Goal: Transaction & Acquisition: Purchase product/service

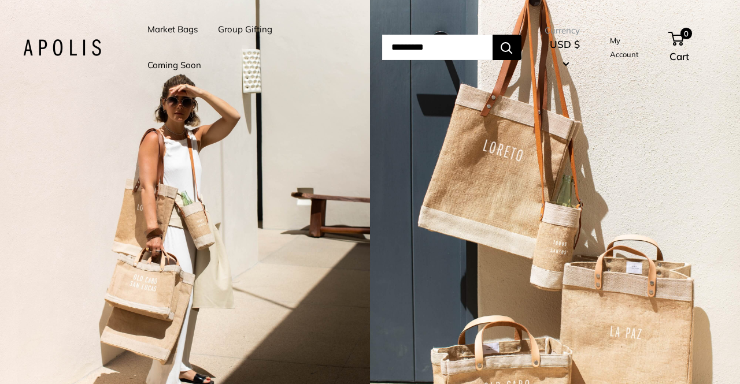
click at [410, 54] on input "Search..." at bounding box center [437, 47] width 110 height 25
type input "****"
click at [493, 35] on button "Search" at bounding box center [507, 47] width 29 height 25
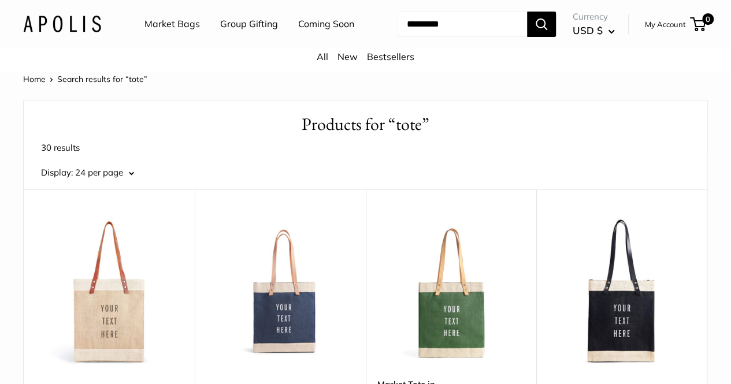
click at [123, 170] on span "24 per page" at bounding box center [99, 172] width 48 height 11
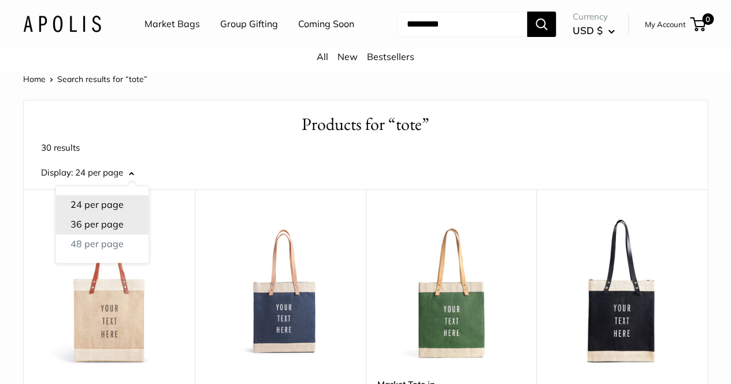
click at [149, 215] on button "36 per page" at bounding box center [102, 225] width 92 height 20
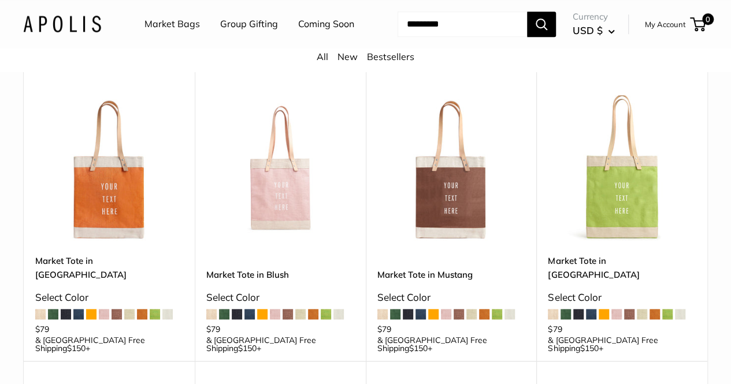
scroll to position [347, 0]
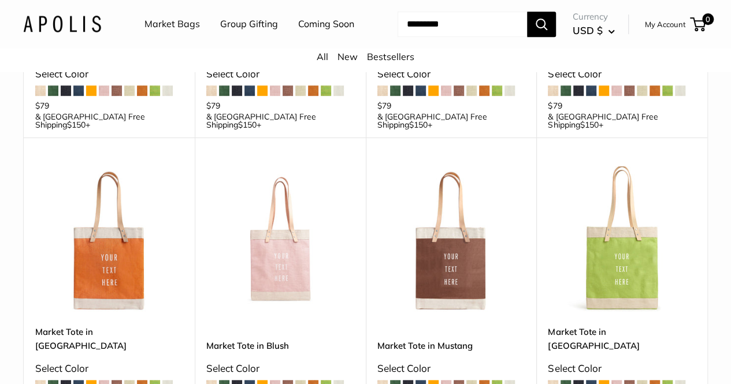
click at [0, 0] on img at bounding box center [0, 0] width 0 height 0
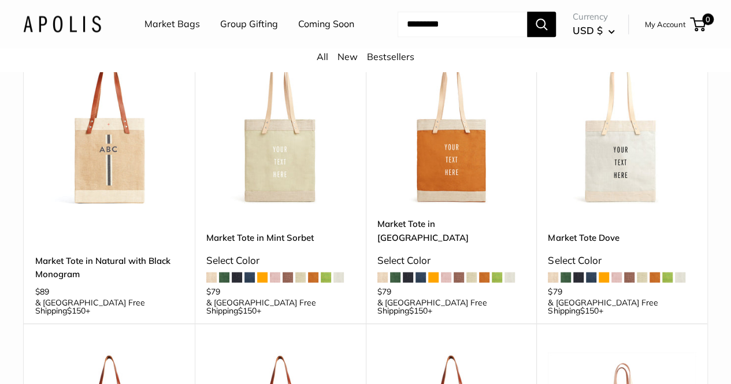
scroll to position [694, 0]
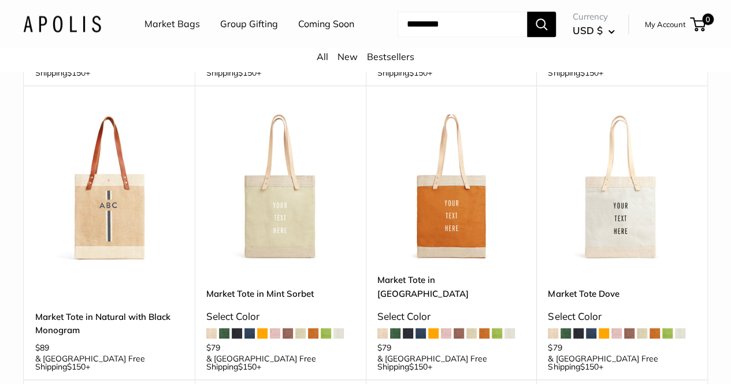
click at [0, 0] on img at bounding box center [0, 0] width 0 height 0
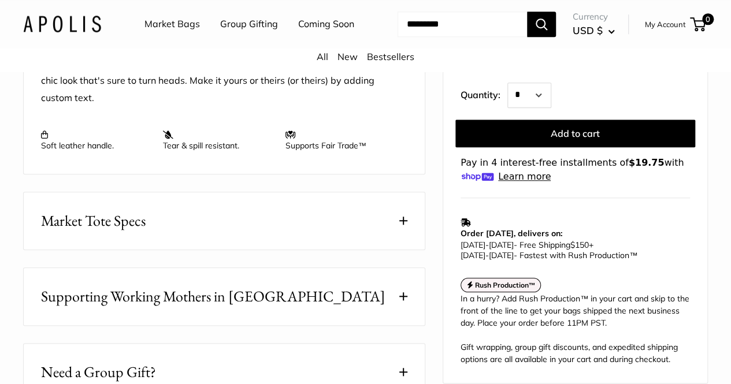
scroll to position [520, 0]
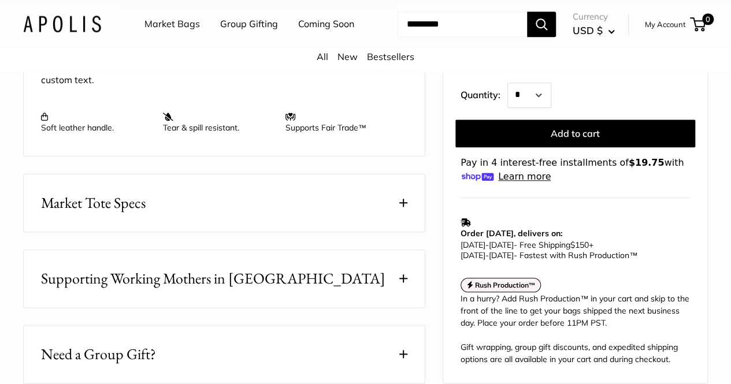
click at [412, 219] on button "Market Tote Specs" at bounding box center [224, 203] width 401 height 57
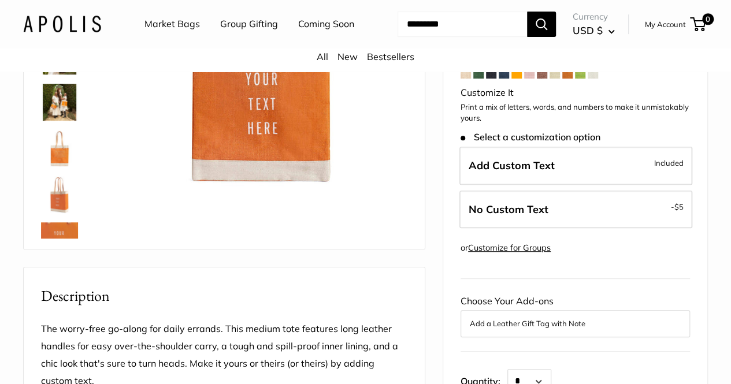
scroll to position [289, 0]
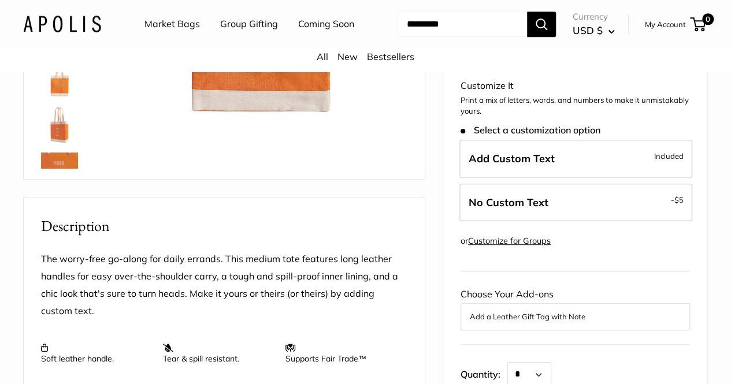
click at [535, 236] on link "Customize for Groups" at bounding box center [509, 241] width 83 height 10
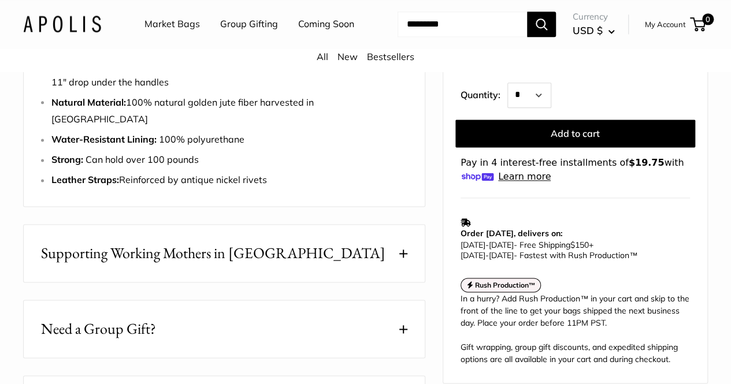
scroll to position [694, 0]
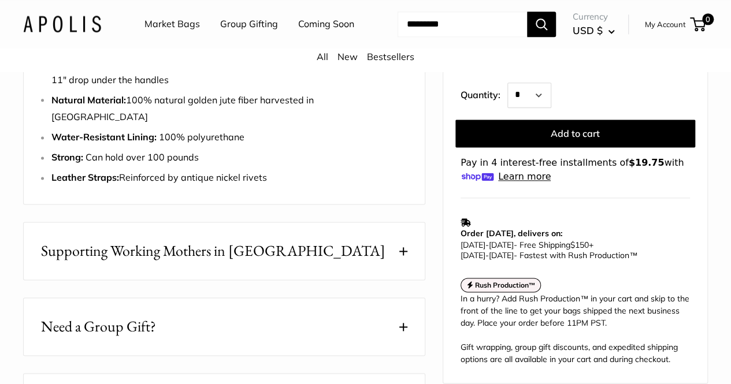
click at [409, 245] on button "Supporting Working Mothers in [GEOGRAPHIC_DATA]" at bounding box center [224, 251] width 401 height 57
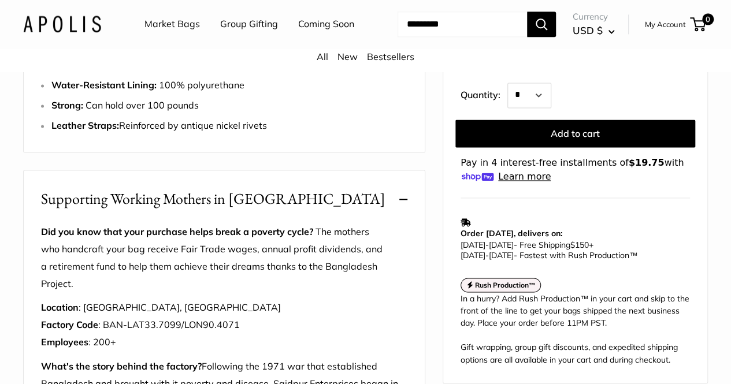
scroll to position [809, 0]
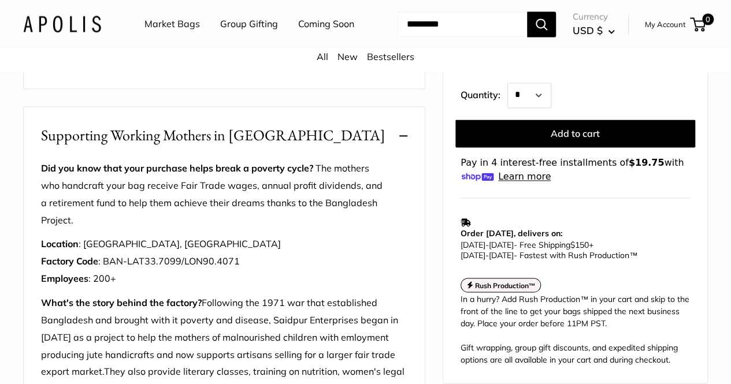
click at [404, 132] on span at bounding box center [403, 136] width 8 height 8
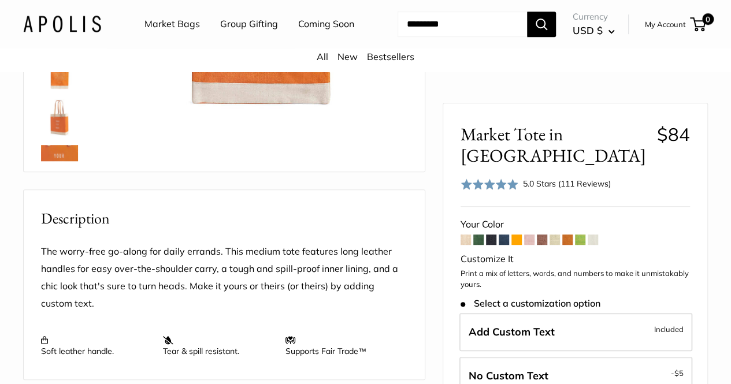
scroll to position [254, 0]
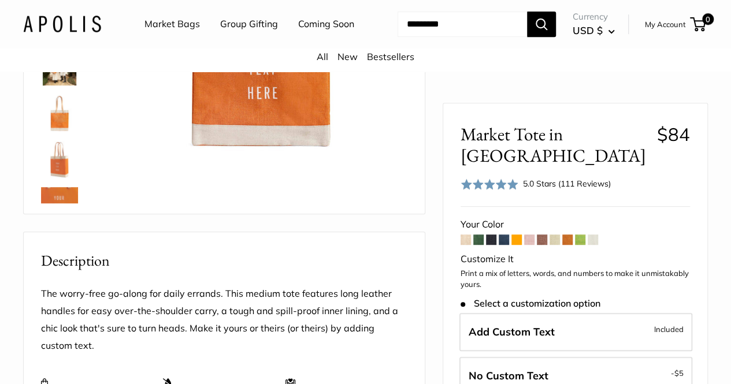
drag, startPoint x: 735, startPoint y: 204, endPoint x: 728, endPoint y: 80, distance: 123.9
click at [728, 49] on header "Market Bags Group Gifting Coming Soon Need help? Text Us: 20919 hello@apolisglo…" at bounding box center [365, 24] width 731 height 49
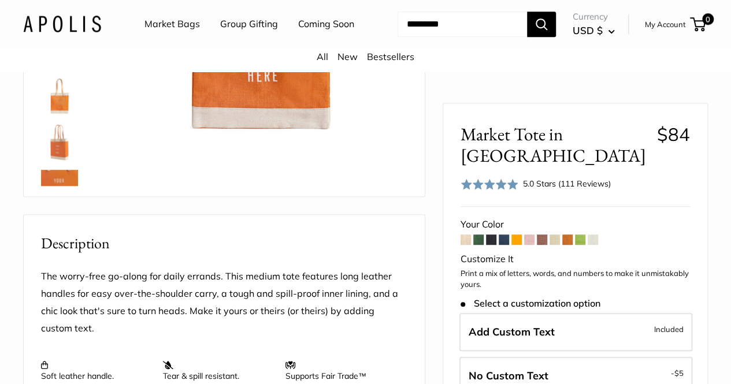
scroll to position [0, 0]
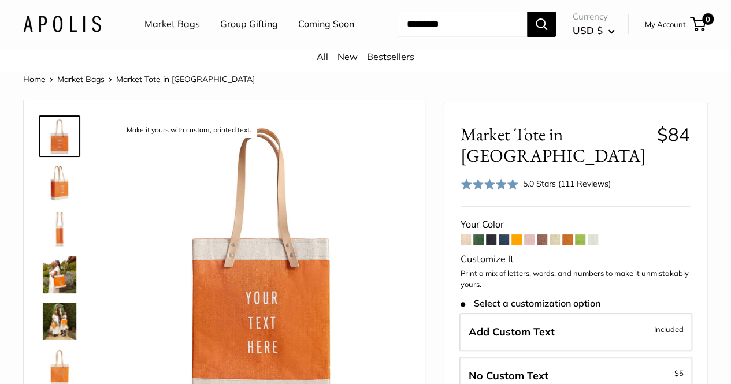
click at [474, 276] on p "Print a mix of letters, words, and numbers to make it unmistakably yours." at bounding box center [576, 279] width 230 height 23
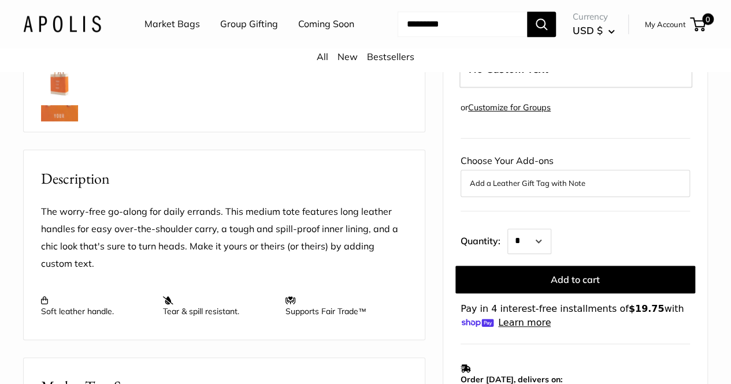
scroll to position [347, 0]
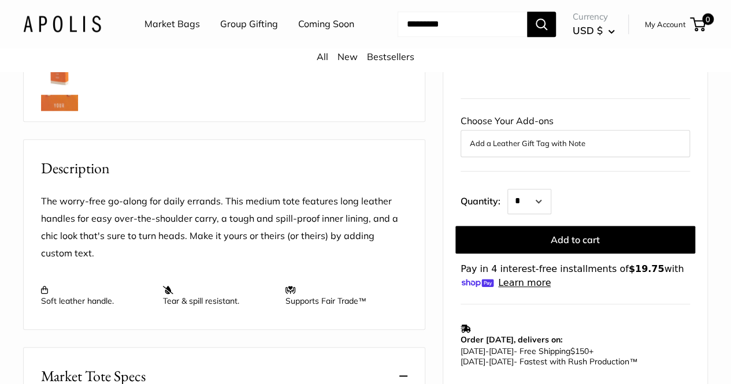
click at [568, 130] on div "Add a Leather Gift Tag with Note" at bounding box center [576, 143] width 230 height 27
click at [486, 136] on button "Add a Leather Gift Tag with Note" at bounding box center [575, 143] width 211 height 14
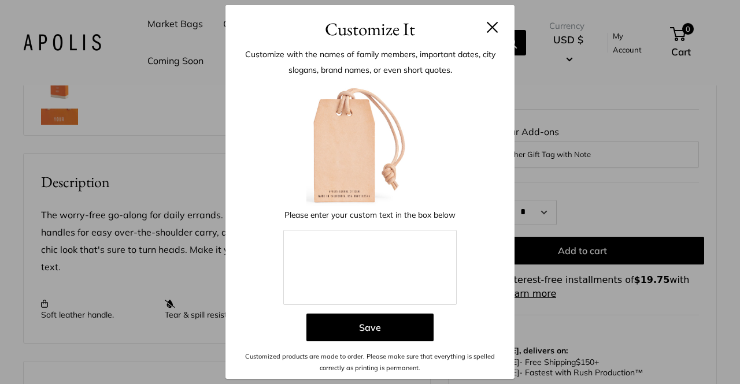
click at [490, 23] on button at bounding box center [493, 27] width 12 height 12
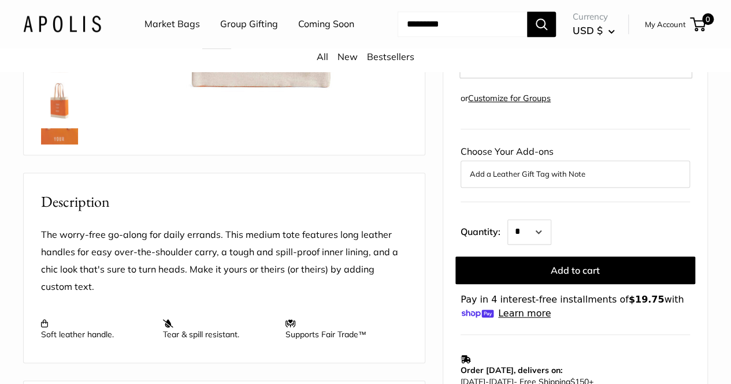
scroll to position [289, 0]
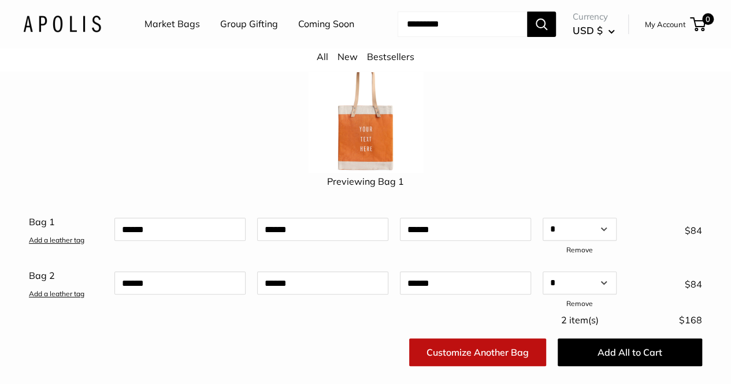
scroll to position [116, 0]
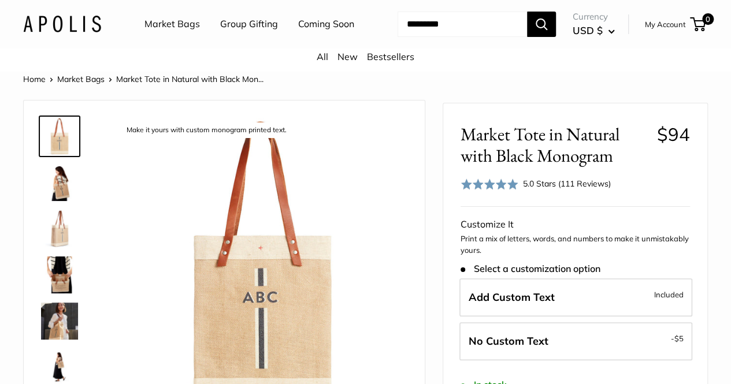
click at [604, 234] on div "Customize It" at bounding box center [576, 224] width 230 height 17
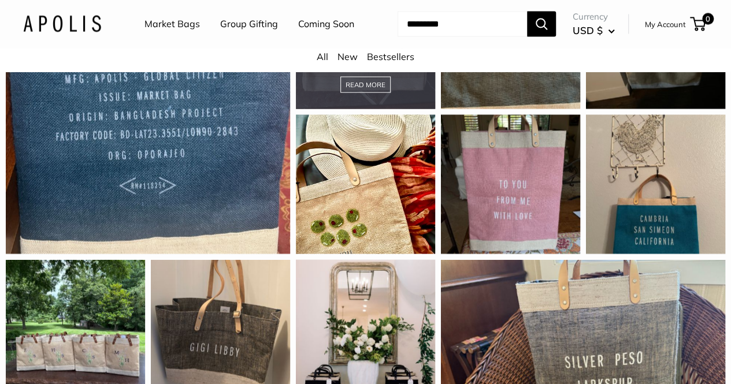
scroll to position [1214, 0]
